Goal: Transaction & Acquisition: Download file/media

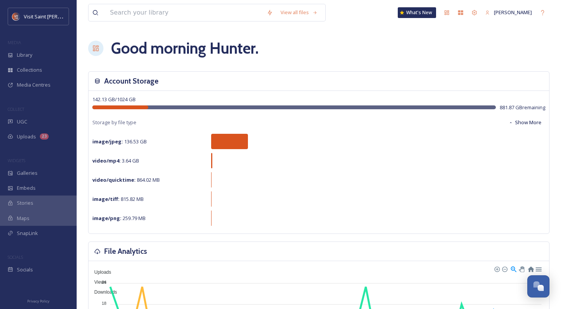
scroll to position [1306, 0]
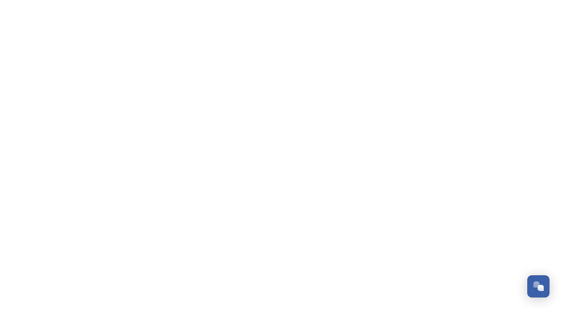
scroll to position [1306, 0]
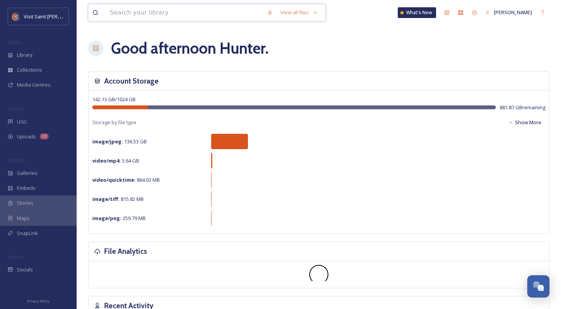
click at [151, 13] on input at bounding box center [184, 12] width 157 height 17
click at [146, 12] on input at bounding box center [184, 12] width 157 height 17
click at [217, 13] on input at bounding box center [184, 12] width 157 height 17
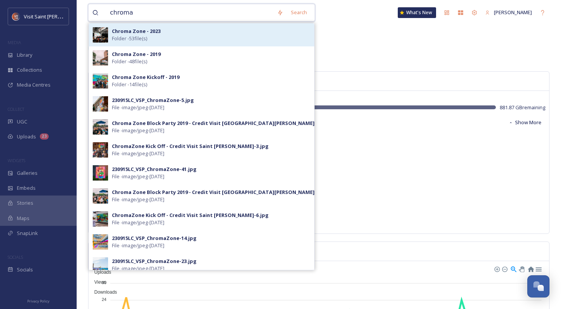
type input "chroma"
click at [149, 30] on strong "Chroma Zone - 2023" at bounding box center [136, 31] width 49 height 7
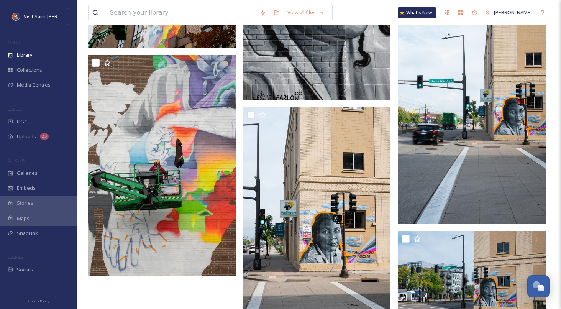
scroll to position [2467, 0]
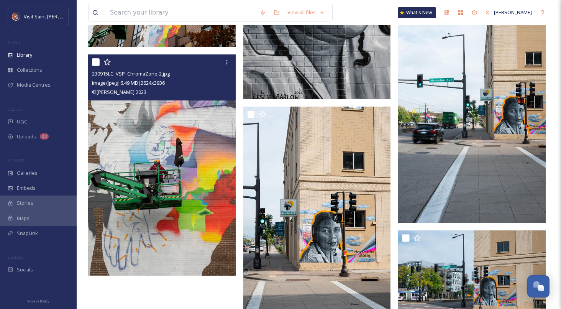
click at [154, 158] on img at bounding box center [162, 165] width 148 height 222
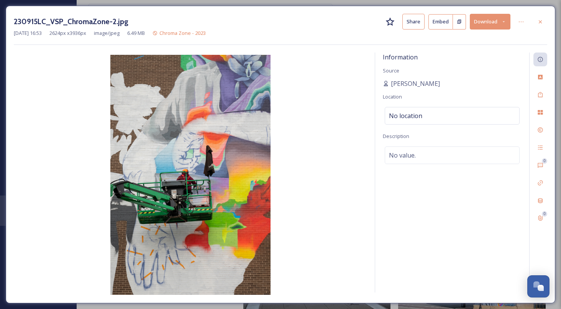
click at [492, 20] on button "Download" at bounding box center [490, 22] width 41 height 16
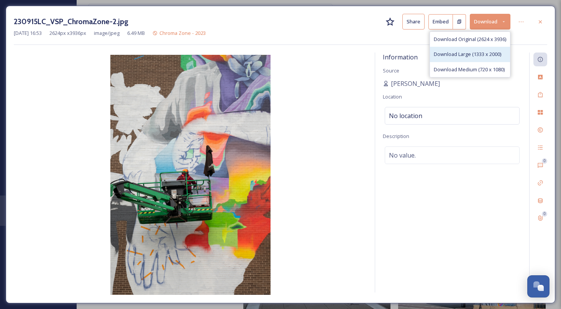
click at [468, 56] on span "Download Large (1333 x 2000)" at bounding box center [467, 54] width 67 height 7
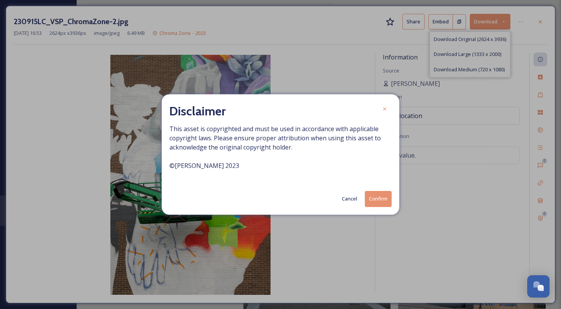
click at [386, 212] on div "Disclaimer This asset is copyrighted and must be used in accordance with applic…" at bounding box center [281, 154] width 238 height 120
click at [384, 203] on button "Confirm" at bounding box center [378, 199] width 27 height 16
